Goal: Navigation & Orientation: Find specific page/section

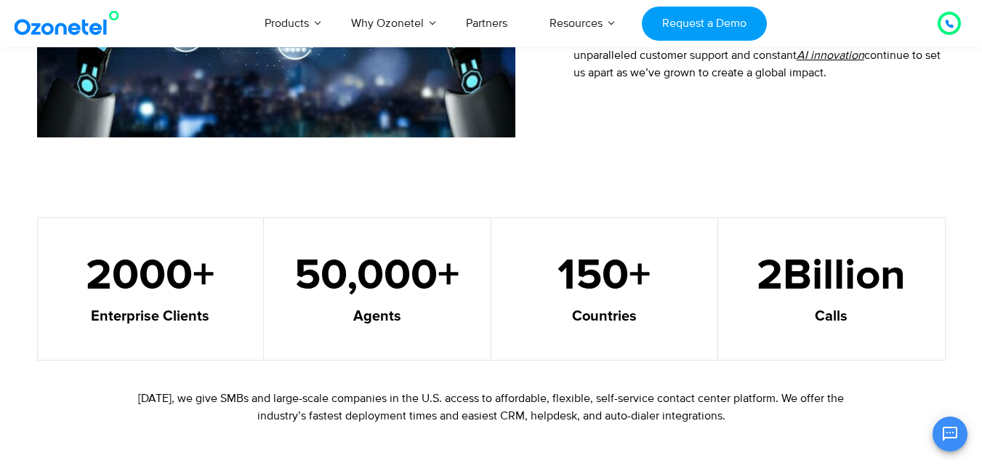
scroll to position [872, 0]
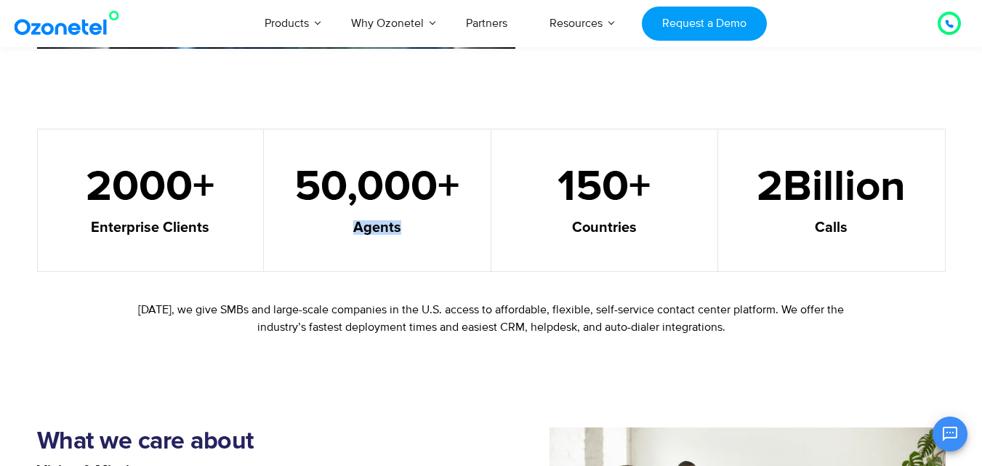
drag, startPoint x: 352, startPoint y: 227, endPoint x: 439, endPoint y: 228, distance: 87.2
click at [439, 228] on h5 "Agents" at bounding box center [377, 227] width 190 height 15
click at [453, 228] on h5 "Agents" at bounding box center [377, 227] width 190 height 15
drag, startPoint x: 357, startPoint y: 226, endPoint x: 400, endPoint y: 226, distance: 42.9
click at [399, 226] on h5 "Agents" at bounding box center [377, 227] width 190 height 15
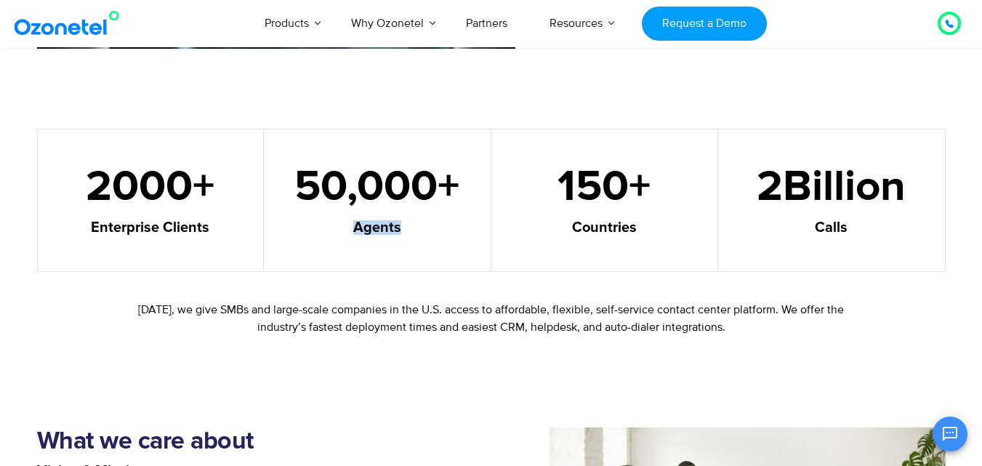
click at [402, 226] on h5 "Agents" at bounding box center [377, 227] width 190 height 15
drag, startPoint x: 379, startPoint y: 226, endPoint x: 415, endPoint y: 226, distance: 36.3
click at [410, 226] on h5 "Agents" at bounding box center [377, 227] width 190 height 15
drag, startPoint x: 415, startPoint y: 226, endPoint x: 398, endPoint y: 226, distance: 17.4
click at [416, 226] on h5 "Agents" at bounding box center [377, 227] width 190 height 15
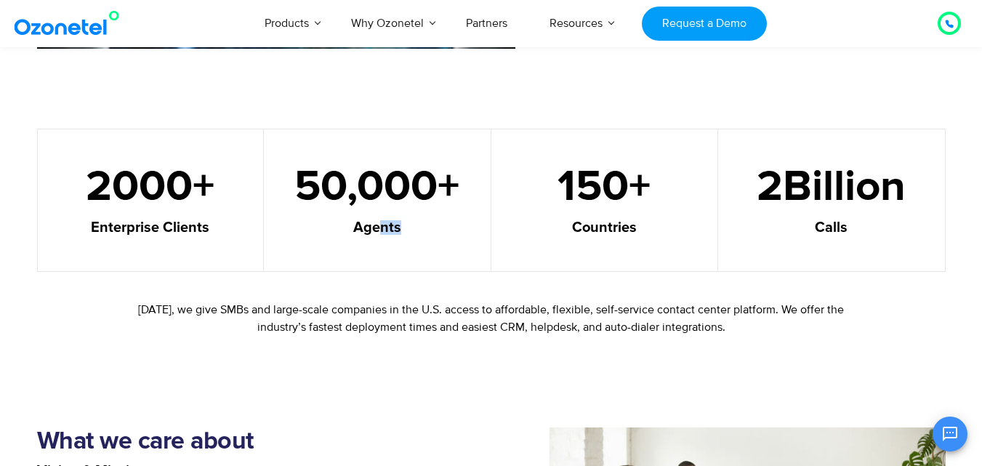
click at [425, 225] on h5 "Agents" at bounding box center [377, 227] width 190 height 15
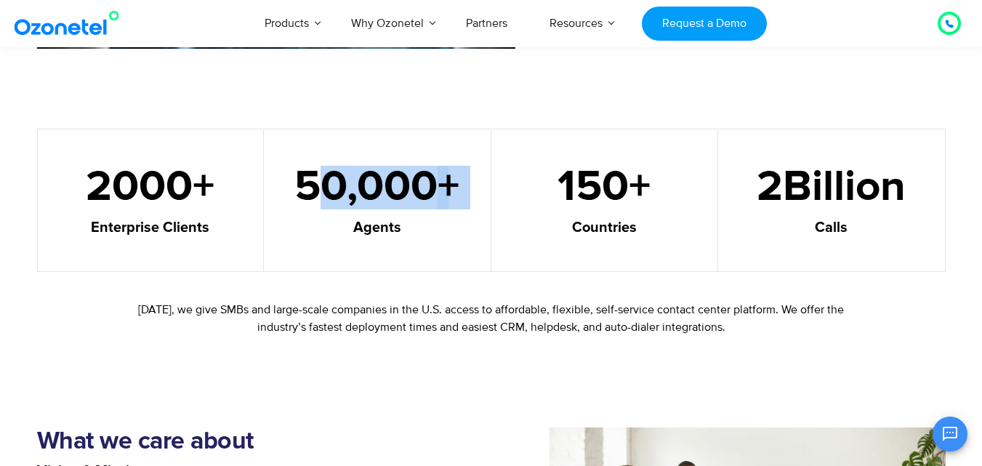
drag, startPoint x: 319, startPoint y: 220, endPoint x: 430, endPoint y: 222, distance: 111.2
click at [414, 219] on div "50,000 + Agents" at bounding box center [378, 200] width 228 height 143
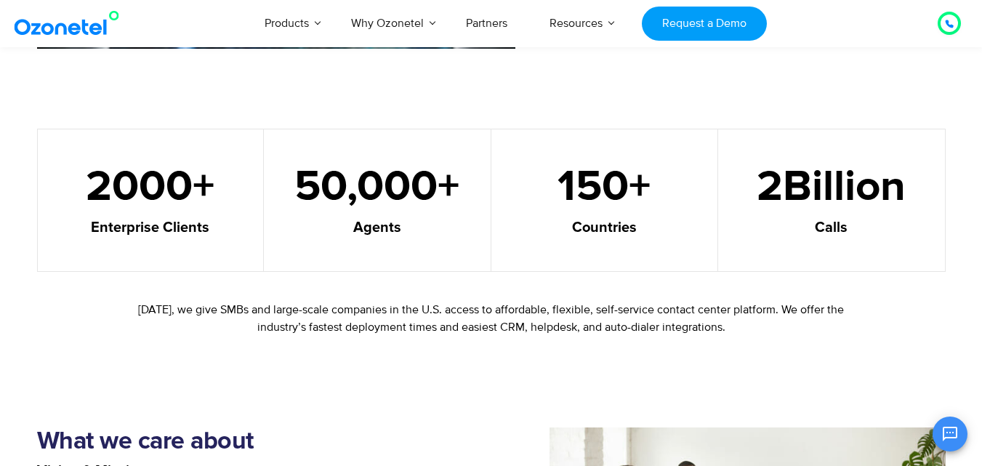
click at [430, 222] on h5 "Agents" at bounding box center [377, 227] width 190 height 15
drag, startPoint x: 354, startPoint y: 225, endPoint x: 418, endPoint y: 229, distance: 64.1
click at [404, 227] on h5 "Agents" at bounding box center [377, 227] width 190 height 15
click at [419, 229] on h5 "Agents" at bounding box center [377, 227] width 190 height 15
drag, startPoint x: 342, startPoint y: 223, endPoint x: 374, endPoint y: 223, distance: 32.7
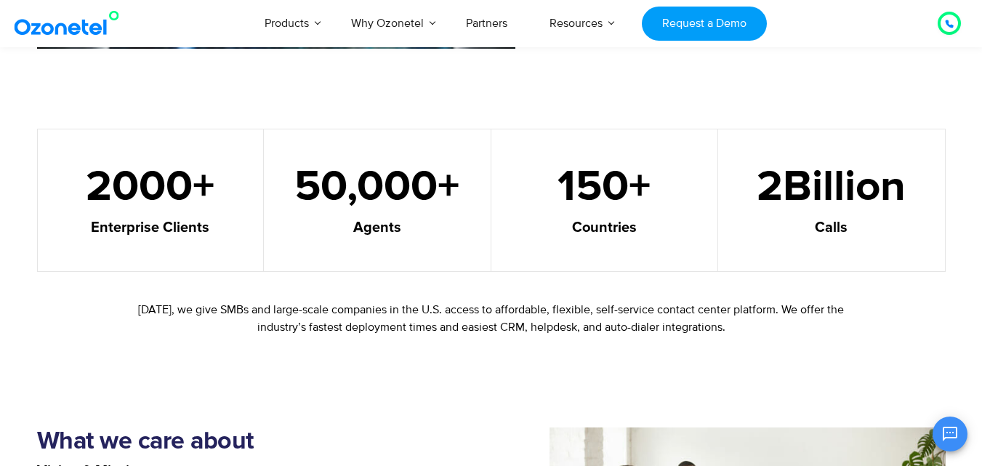
click at [366, 223] on h5 "Agents" at bounding box center [377, 227] width 190 height 15
click at [403, 226] on h5 "Agents" at bounding box center [377, 227] width 190 height 15
click at [395, 230] on h5 "Agents" at bounding box center [377, 227] width 190 height 15
click at [410, 233] on h5 "Agents" at bounding box center [377, 227] width 190 height 15
drag, startPoint x: 376, startPoint y: 234, endPoint x: 416, endPoint y: 236, distance: 40.8
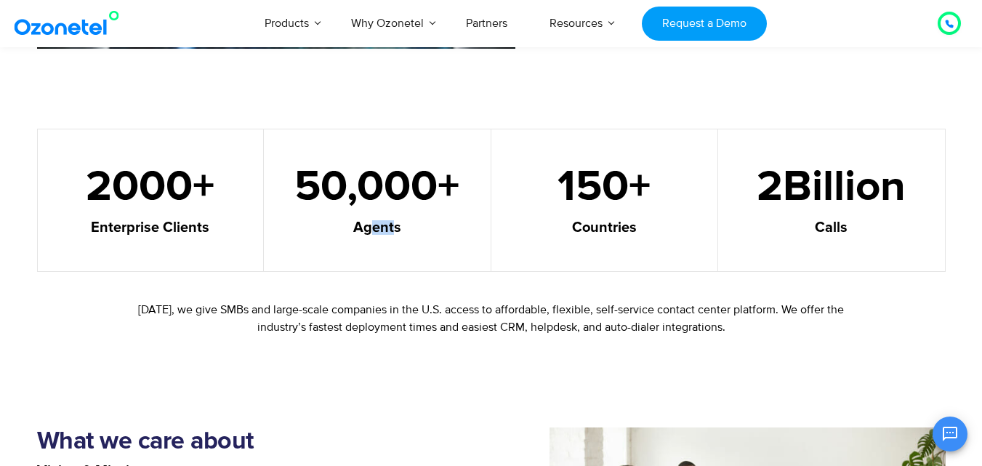
click at [416, 236] on div "50,000 + Agents" at bounding box center [378, 200] width 228 height 143
drag, startPoint x: 416, startPoint y: 236, endPoint x: 408, endPoint y: 237, distance: 8.0
click at [417, 236] on div "50,000 + Agents" at bounding box center [378, 200] width 228 height 143
click at [444, 240] on div "50,000 + Agents" at bounding box center [378, 200] width 228 height 143
drag, startPoint x: 376, startPoint y: 242, endPoint x: 439, endPoint y: 242, distance: 63.2
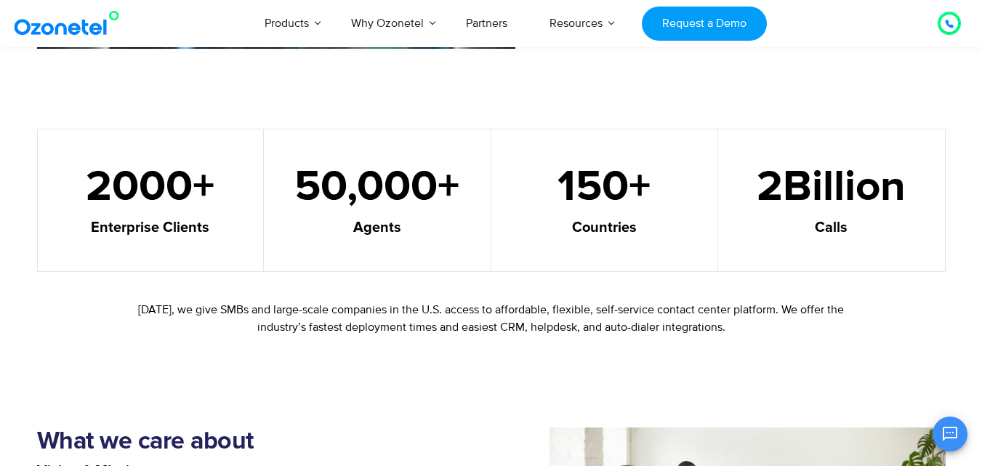
click at [427, 241] on div "50,000 + Agents" at bounding box center [378, 200] width 228 height 143
click at [439, 242] on div "50,000 + Agents" at bounding box center [378, 200] width 228 height 143
drag, startPoint x: 385, startPoint y: 235, endPoint x: 400, endPoint y: 230, distance: 16.1
click at [392, 232] on div "50,000 + Agents" at bounding box center [378, 200] width 228 height 143
click at [400, 230] on h5 "Agents" at bounding box center [377, 227] width 190 height 15
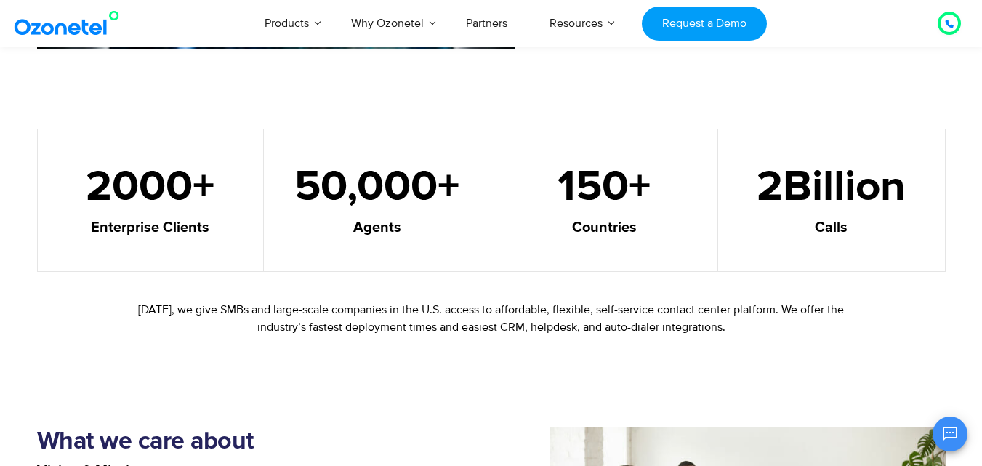
drag, startPoint x: 342, startPoint y: 225, endPoint x: 404, endPoint y: 230, distance: 62.1
click at [384, 225] on h5 "Agents" at bounding box center [377, 227] width 190 height 15
click at [404, 230] on h5 "Agents" at bounding box center [377, 227] width 190 height 15
drag, startPoint x: 372, startPoint y: 228, endPoint x: 422, endPoint y: 232, distance: 49.6
click at [414, 231] on h5 "Agents" at bounding box center [377, 227] width 190 height 15
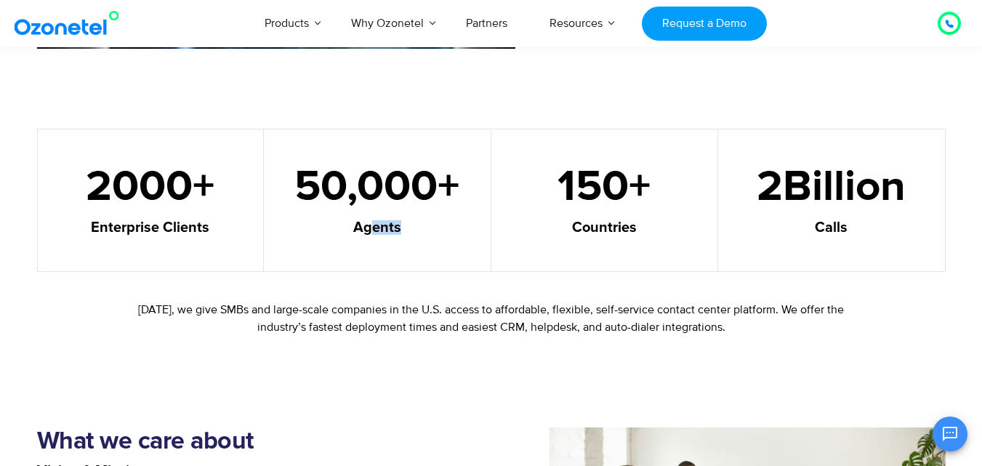
click at [422, 232] on h5 "Agents" at bounding box center [377, 227] width 190 height 15
drag, startPoint x: 357, startPoint y: 229, endPoint x: 408, endPoint y: 228, distance: 50.9
click at [389, 228] on h5 "Agents" at bounding box center [377, 227] width 190 height 15
click at [408, 228] on h5 "Agents" at bounding box center [377, 227] width 190 height 15
drag, startPoint x: 379, startPoint y: 222, endPoint x: 403, endPoint y: 222, distance: 23.3
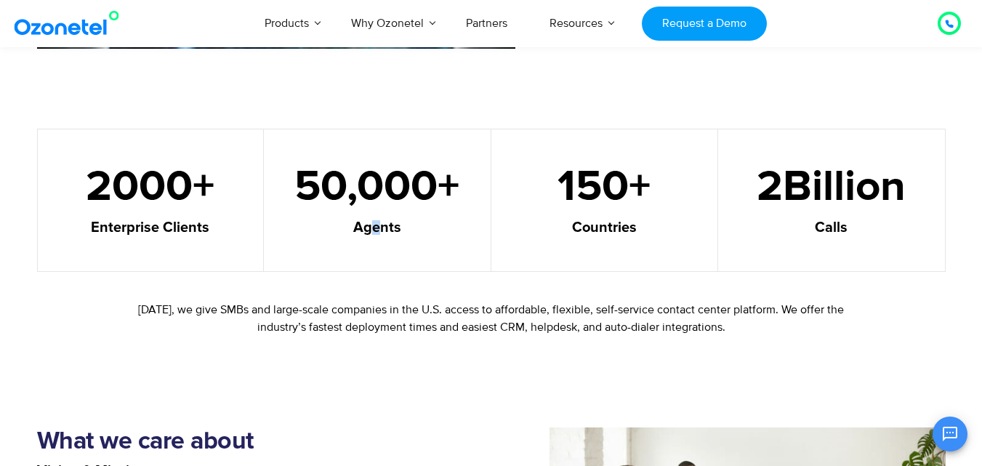
click at [397, 222] on h5 "Agents" at bounding box center [377, 227] width 190 height 15
click at [411, 222] on h5 "Agents" at bounding box center [377, 227] width 190 height 15
drag, startPoint x: 367, startPoint y: 225, endPoint x: 425, endPoint y: 228, distance: 58.3
click at [424, 228] on h5 "Agents" at bounding box center [377, 227] width 190 height 15
click at [425, 228] on h5 "Agents" at bounding box center [377, 227] width 190 height 15
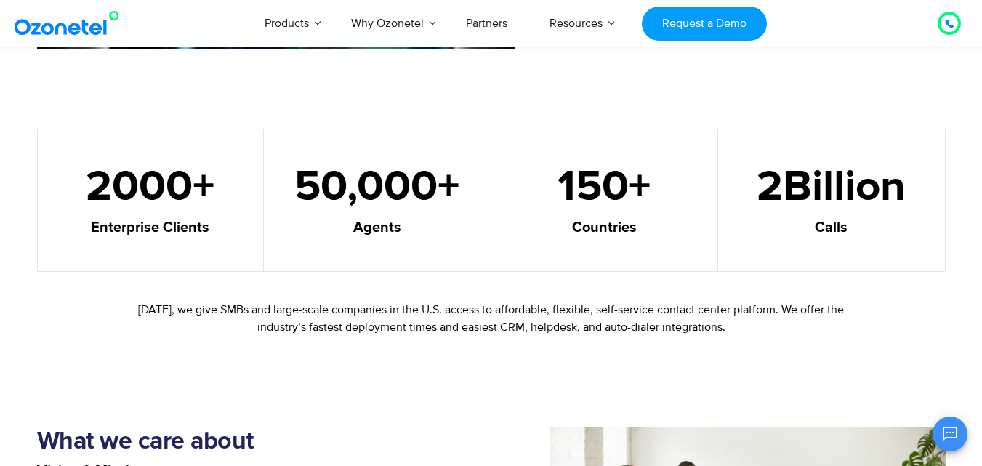
click at [425, 228] on h5 "Agents" at bounding box center [377, 227] width 190 height 15
drag, startPoint x: 384, startPoint y: 233, endPoint x: 403, endPoint y: 233, distance: 18.2
click at [396, 233] on h5 "Agents" at bounding box center [377, 227] width 190 height 15
click at [403, 233] on h5 "Agents" at bounding box center [377, 227] width 190 height 15
drag, startPoint x: 379, startPoint y: 230, endPoint x: 408, endPoint y: 232, distance: 29.8
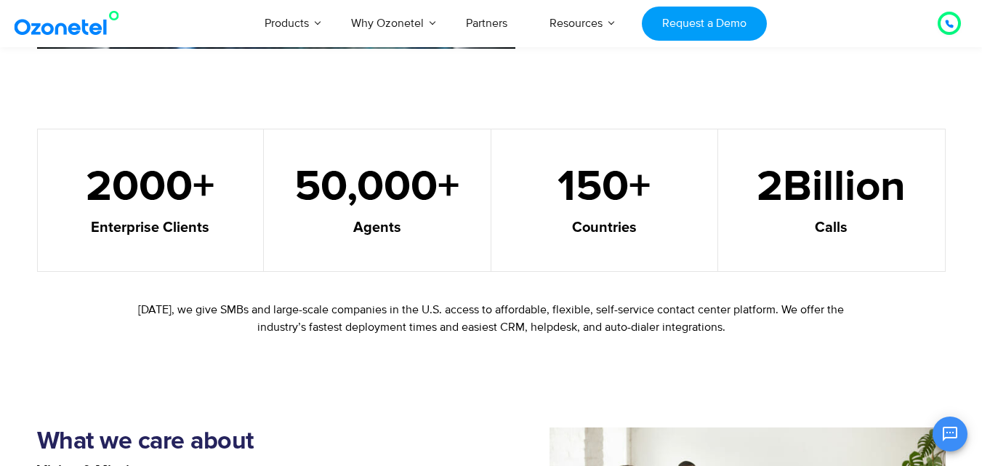
click at [398, 230] on h5 "Agents" at bounding box center [377, 227] width 190 height 15
click at [408, 232] on h5 "Agents" at bounding box center [377, 227] width 190 height 15
click at [377, 234] on h5 "Agents" at bounding box center [377, 227] width 190 height 15
drag, startPoint x: 358, startPoint y: 234, endPoint x: 411, endPoint y: 233, distance: 53.8
click at [410, 233] on h5 "Agents" at bounding box center [377, 227] width 190 height 15
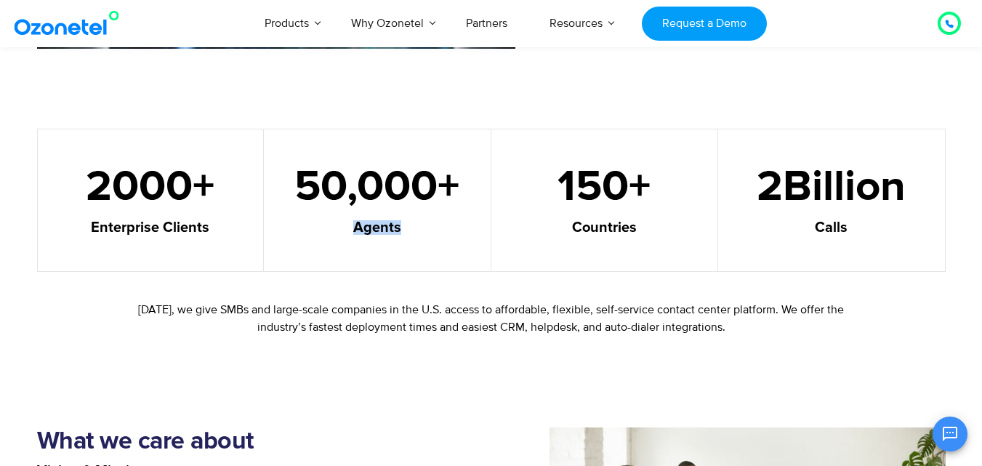
click at [427, 235] on div "50,000 + Agents" at bounding box center [378, 200] width 228 height 143
drag, startPoint x: 371, startPoint y: 223, endPoint x: 430, endPoint y: 230, distance: 58.6
click at [423, 228] on h5 "Agents" at bounding box center [377, 227] width 190 height 15
click at [430, 230] on h5 "Agents" at bounding box center [377, 227] width 190 height 15
drag, startPoint x: 385, startPoint y: 226, endPoint x: 397, endPoint y: 226, distance: 11.6
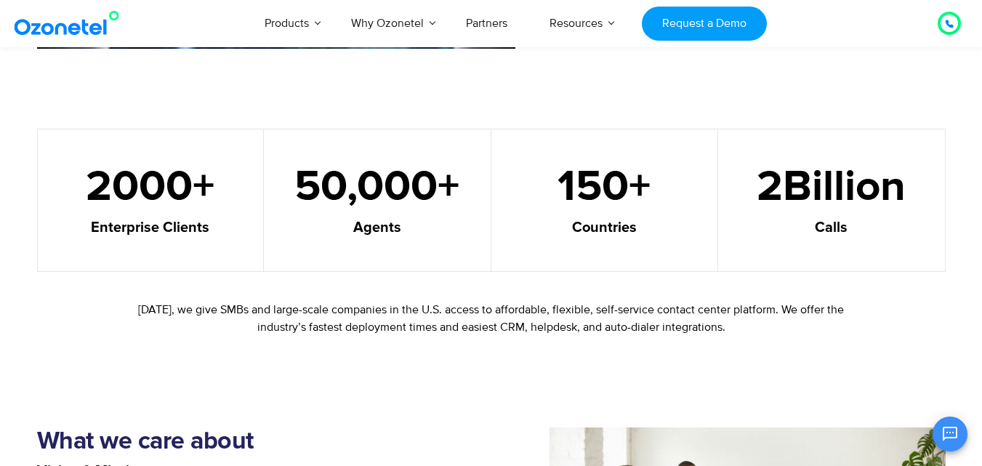
click at [388, 226] on h5 "Agents" at bounding box center [377, 227] width 190 height 15
click at [398, 226] on h5 "Agents" at bounding box center [377, 227] width 190 height 15
click at [388, 225] on h5 "Agents" at bounding box center [377, 227] width 190 height 15
click at [392, 225] on h5 "Agents" at bounding box center [377, 227] width 190 height 15
drag, startPoint x: 394, startPoint y: 225, endPoint x: 414, endPoint y: 230, distance: 20.5
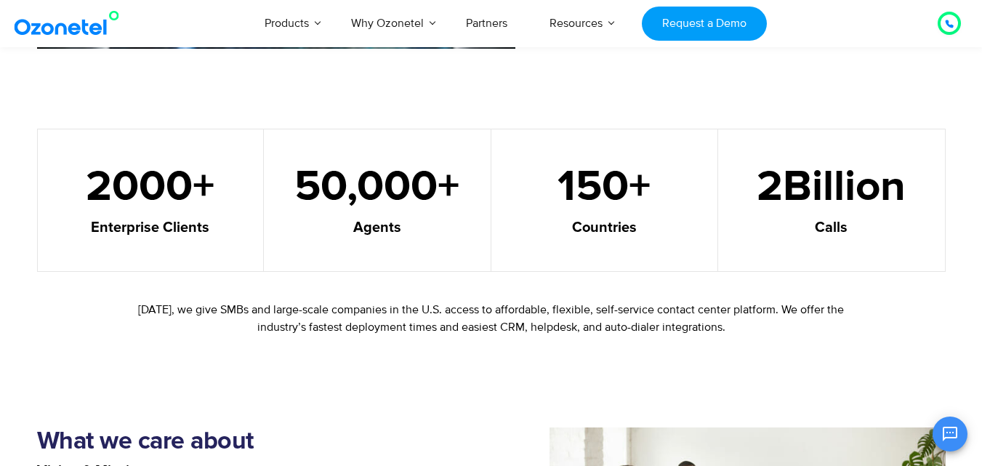
click at [398, 226] on h5 "Agents" at bounding box center [377, 227] width 190 height 15
click at [414, 230] on h5 "Agents" at bounding box center [377, 227] width 190 height 15
drag, startPoint x: 374, startPoint y: 230, endPoint x: 433, endPoint y: 237, distance: 60.0
click at [417, 235] on div "50,000 + Agents" at bounding box center [378, 200] width 228 height 143
click at [433, 239] on div "50,000 + Agents" at bounding box center [378, 200] width 228 height 143
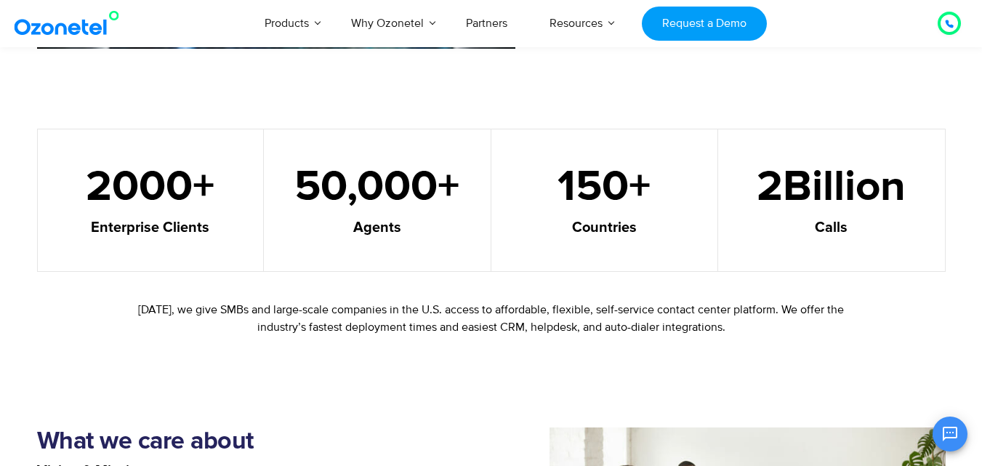
drag, startPoint x: 358, startPoint y: 224, endPoint x: 384, endPoint y: 224, distance: 26.2
click at [379, 224] on h5 "Agents" at bounding box center [377, 227] width 190 height 15
click at [406, 229] on h5 "Agents" at bounding box center [377, 227] width 190 height 15
drag, startPoint x: 361, startPoint y: 225, endPoint x: 397, endPoint y: 227, distance: 35.7
click at [379, 225] on h5 "Agents" at bounding box center [377, 227] width 190 height 15
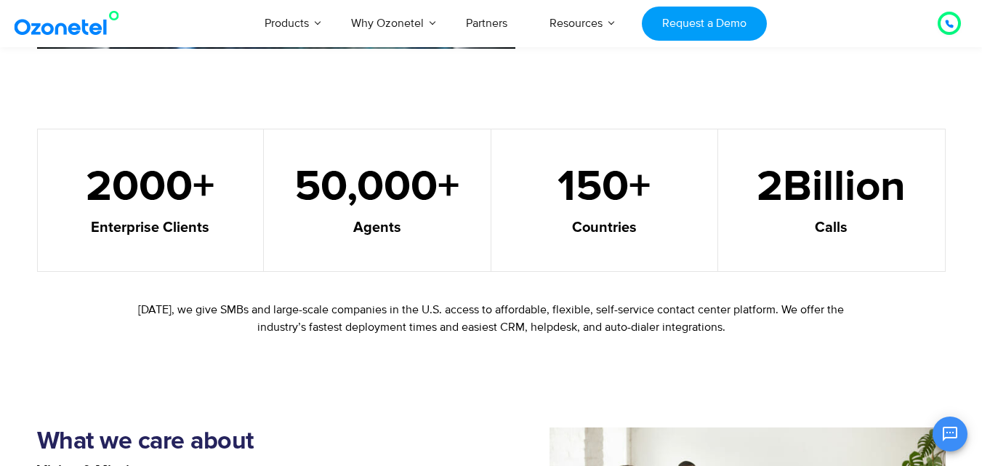
click at [397, 227] on h5 "Agents" at bounding box center [377, 227] width 190 height 15
drag, startPoint x: 351, startPoint y: 222, endPoint x: 390, endPoint y: 225, distance: 38.6
click at [379, 224] on h5 "Agents" at bounding box center [377, 227] width 190 height 15
click at [390, 225] on h5 "Agents" at bounding box center [377, 227] width 190 height 15
drag, startPoint x: 377, startPoint y: 228, endPoint x: 439, endPoint y: 243, distance: 63.5
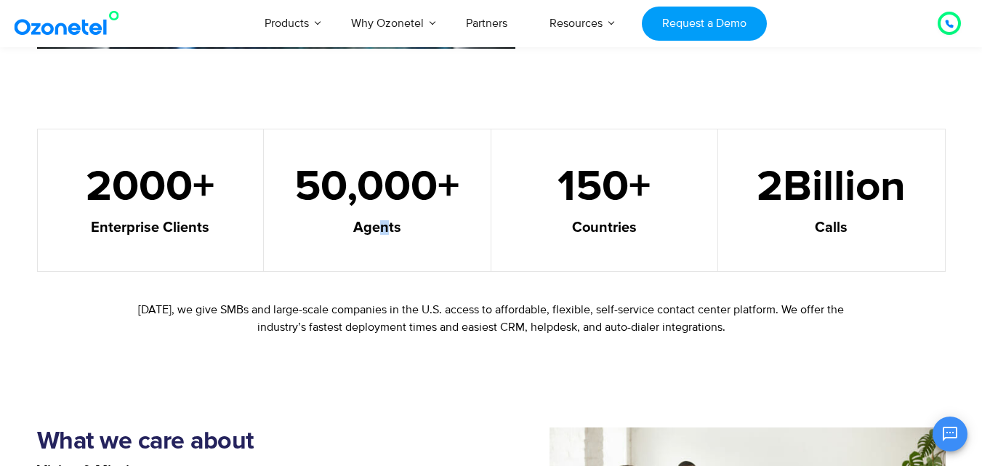
click at [399, 233] on h5 "Agents" at bounding box center [377, 227] width 190 height 15
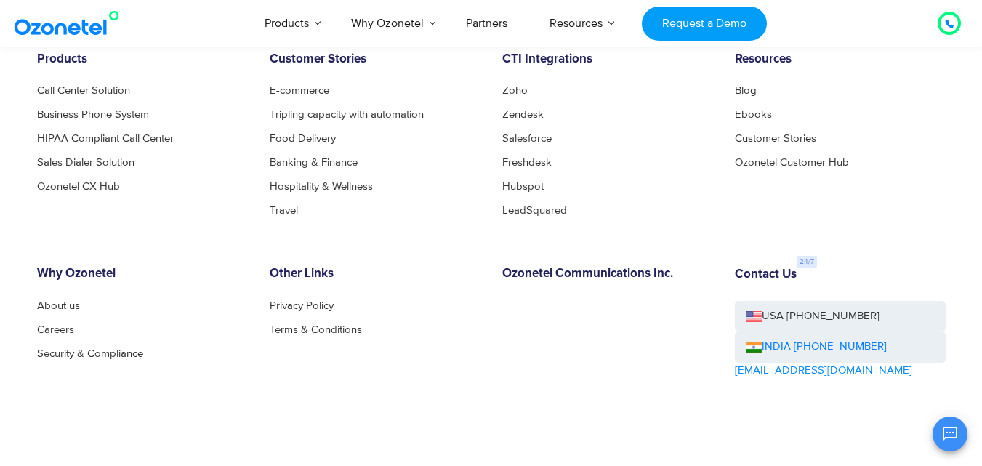
scroll to position [1672, 0]
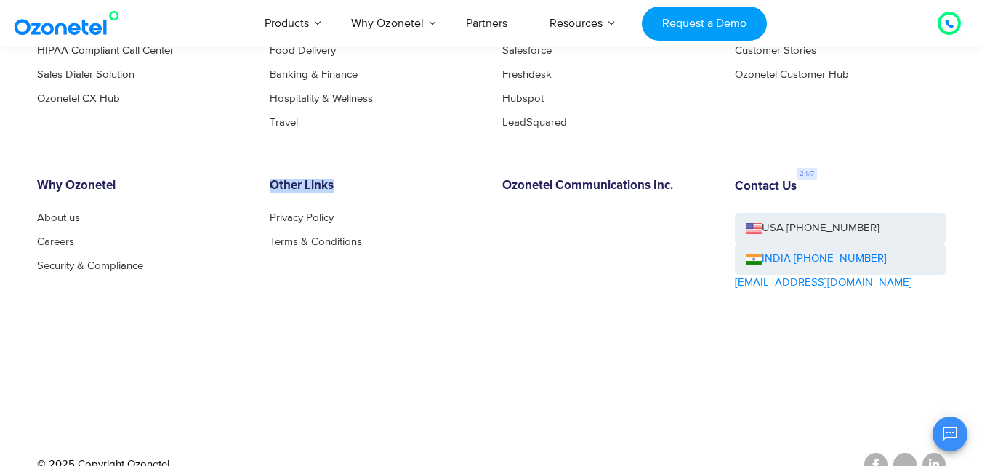
drag, startPoint x: 270, startPoint y: 182, endPoint x: 358, endPoint y: 184, distance: 88.0
click at [358, 184] on h6 "Other Links" at bounding box center [375, 186] width 211 height 15
click at [273, 336] on div "Other Links Privacy Policy Terms & Conditions" at bounding box center [375, 275] width 233 height 193
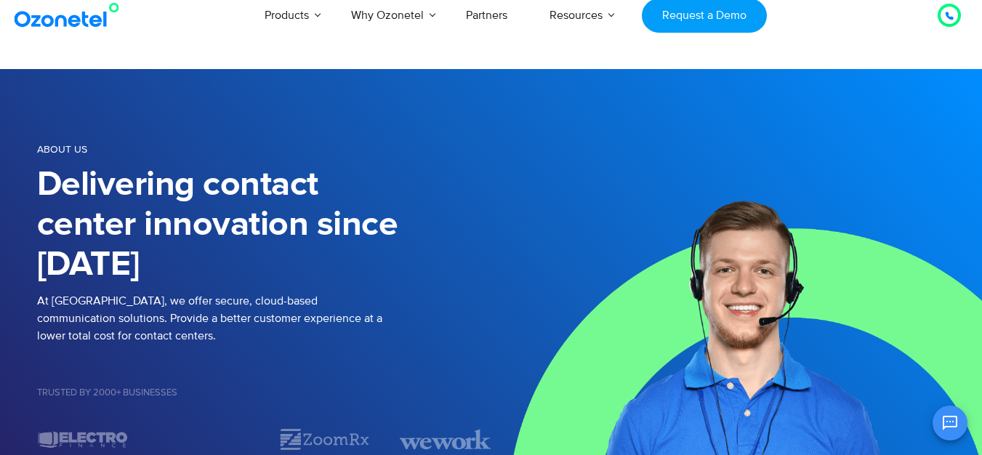
scroll to position [0, 0]
